Goal: Ask a question

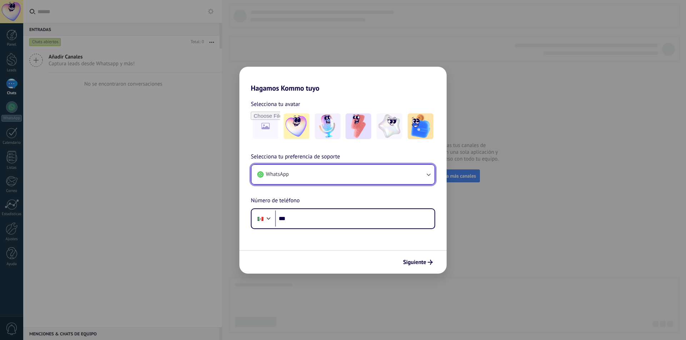
click at [306, 182] on button "WhatsApp" at bounding box center [342, 174] width 183 height 19
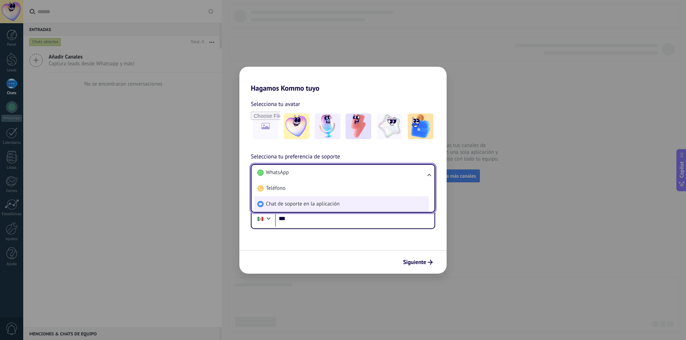
click at [307, 202] on span "Chat de soporte en la aplicación" at bounding box center [303, 204] width 74 height 7
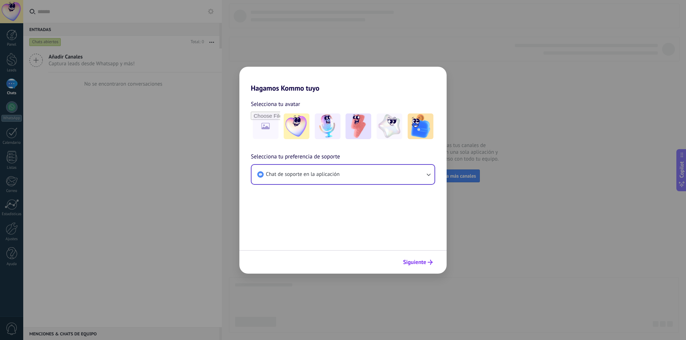
click at [418, 261] on span "Siguiente" at bounding box center [414, 262] width 23 height 5
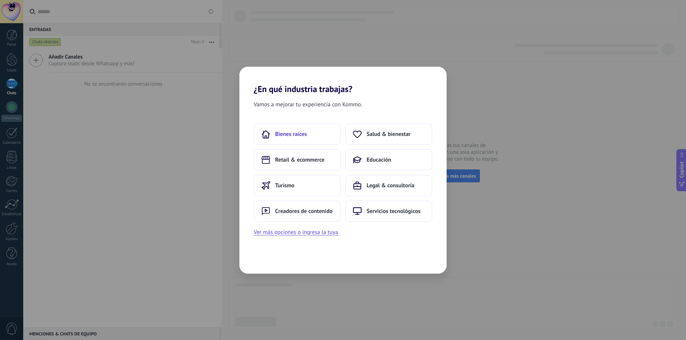
click at [309, 135] on button "Bienes raíces" at bounding box center [297, 134] width 87 height 21
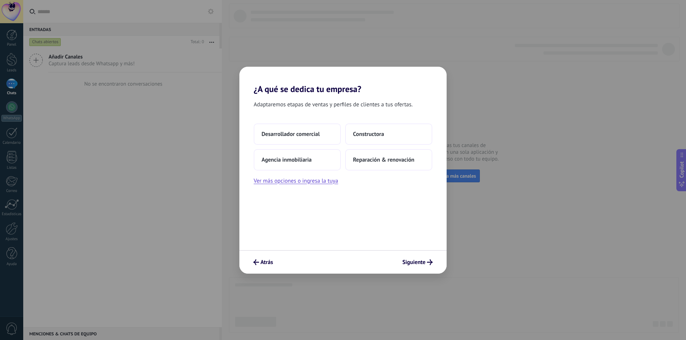
click at [309, 135] on span "Desarrollador comercial" at bounding box center [290, 134] width 58 height 7
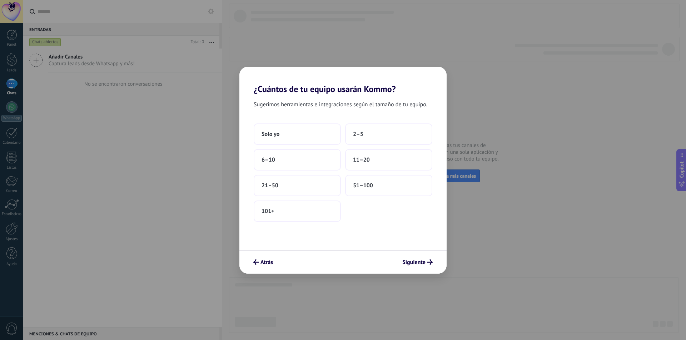
click at [309, 135] on button "Solo yo" at bounding box center [297, 134] width 87 height 21
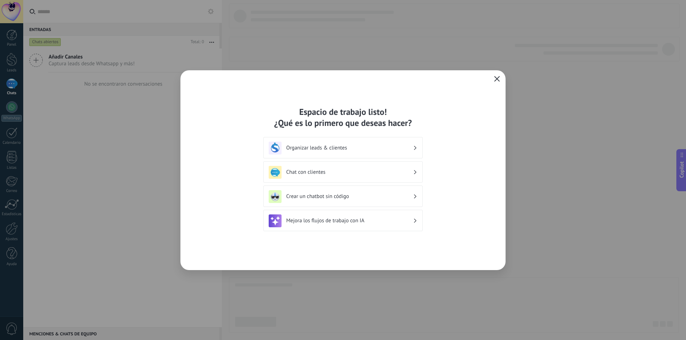
click at [500, 79] on div "Espacio de trabajo listo! ¿Qué es lo primero que deseas hacer? Organizar leads …" at bounding box center [342, 170] width 325 height 200
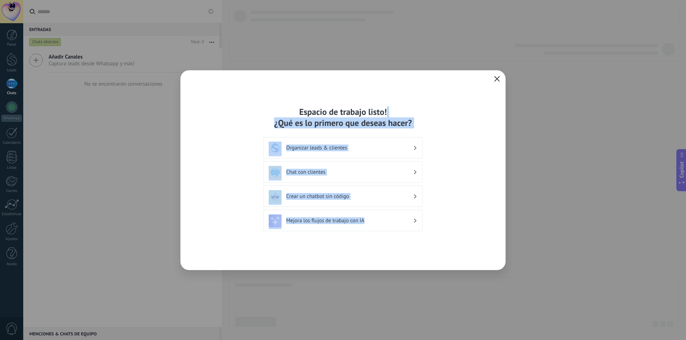
click at [499, 79] on icon "button" at bounding box center [497, 79] width 6 height 6
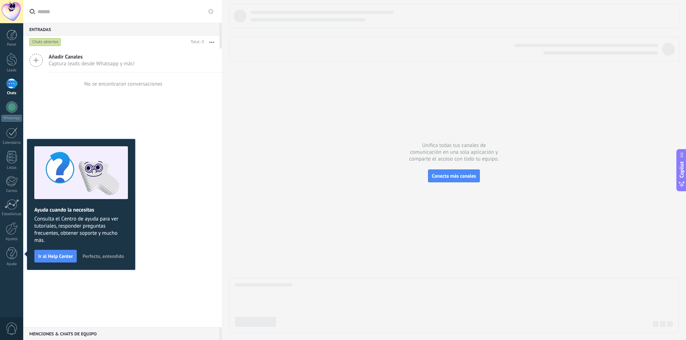
click at [16, 16] on div at bounding box center [11, 11] width 23 height 23
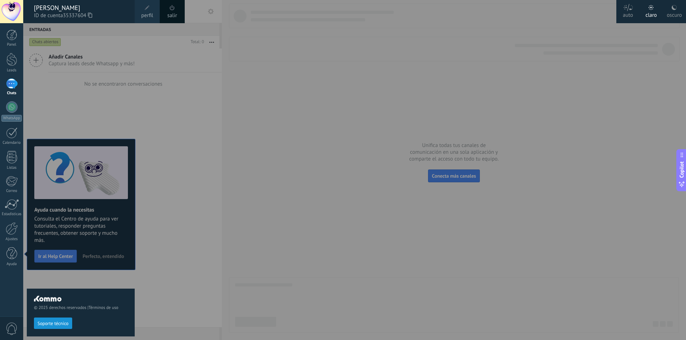
click at [172, 10] on span at bounding box center [172, 8] width 8 height 8
